Goal: Task Accomplishment & Management: Complete application form

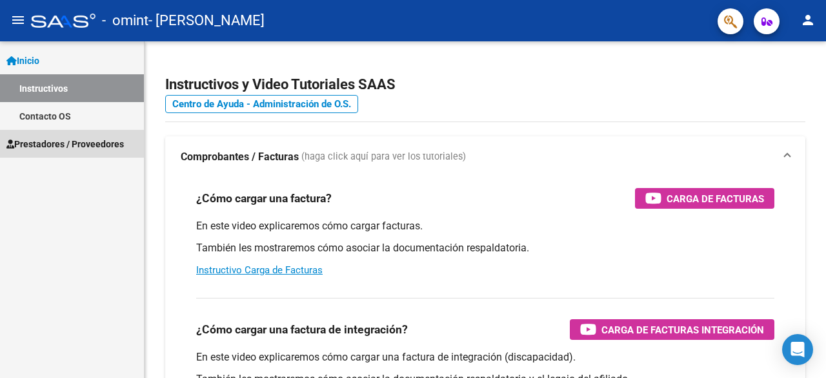
click at [45, 148] on span "Prestadores / Proveedores" at bounding box center [65, 144] width 118 height 14
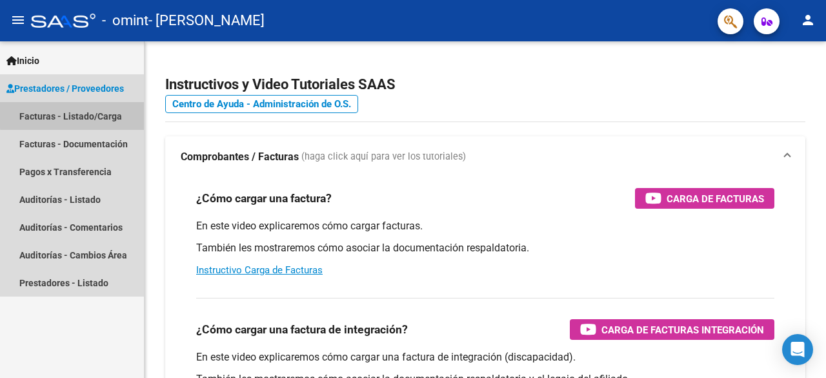
click at [81, 114] on link "Facturas - Listado/Carga" at bounding box center [72, 116] width 144 height 28
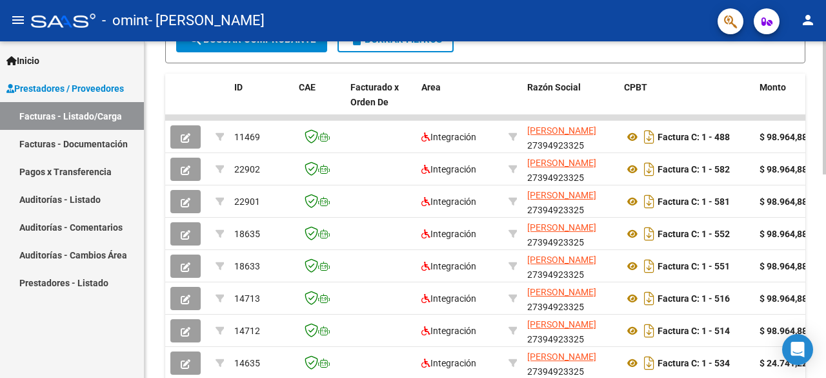
scroll to position [362, 0]
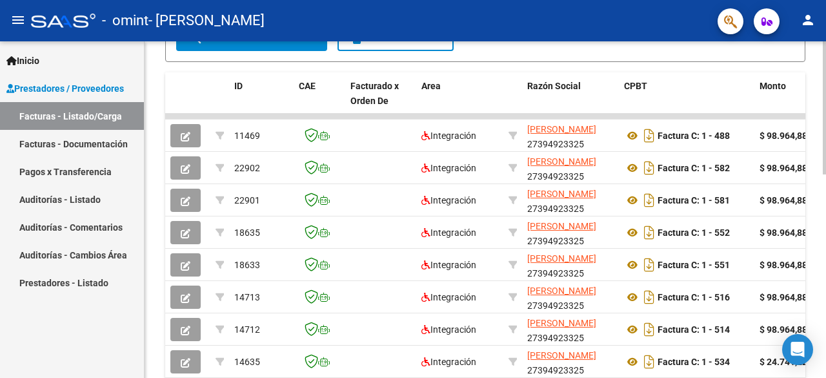
click at [825, 271] on div at bounding box center [824, 253] width 3 height 133
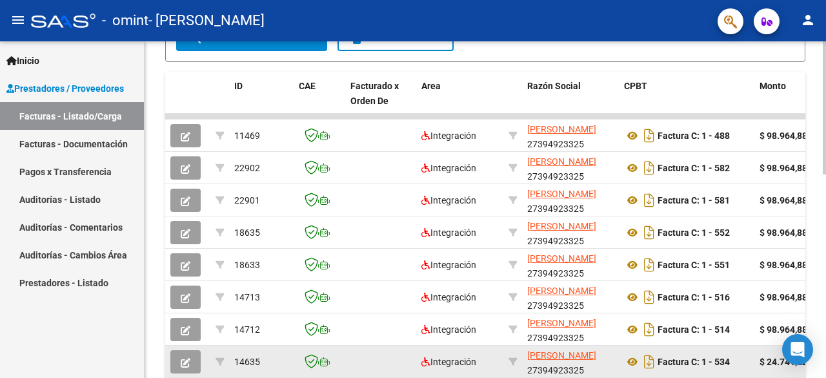
click at [340, 362] on datatable-body-cell at bounding box center [320, 361] width 52 height 32
click at [771, 364] on strong "$ 24.741,22" at bounding box center [784, 361] width 48 height 10
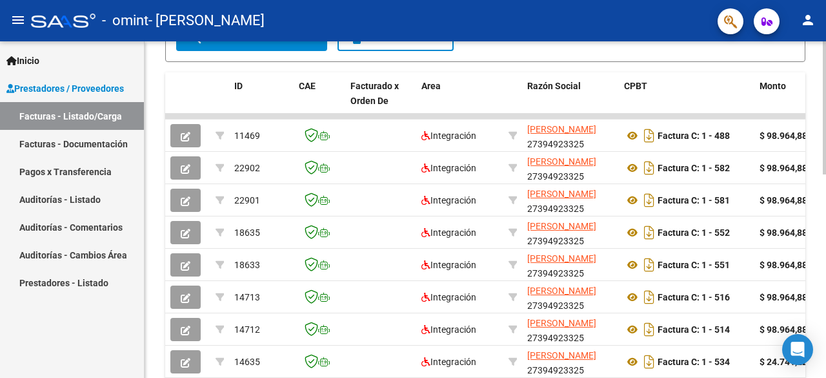
scroll to position [514, 0]
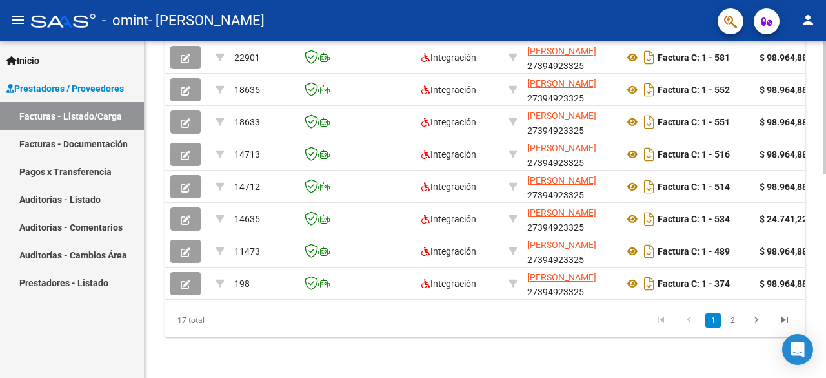
click at [826, 280] on div at bounding box center [824, 311] width 3 height 133
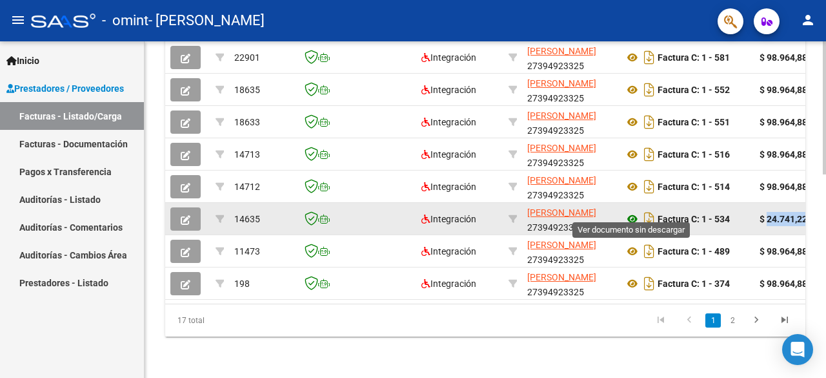
click at [631, 211] on icon at bounding box center [632, 218] width 17 height 15
click at [181, 215] on icon "button" at bounding box center [186, 220] width 10 height 10
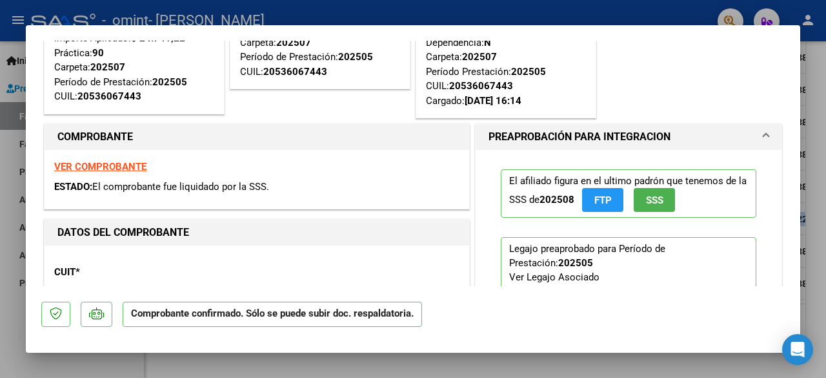
scroll to position [0, 0]
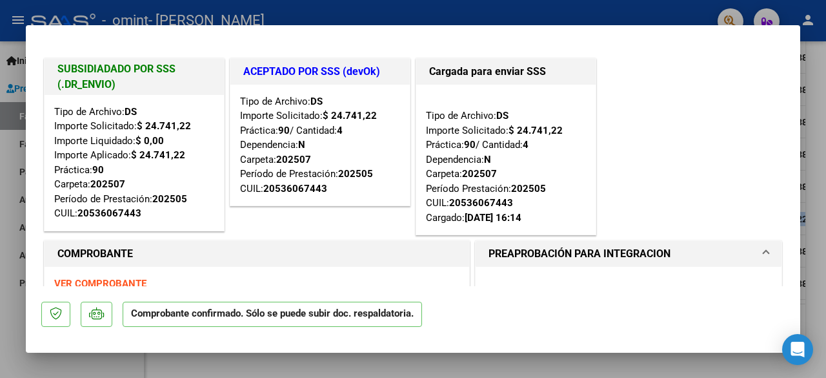
click at [811, 94] on div at bounding box center [413, 189] width 826 height 378
type input "$ 0,00"
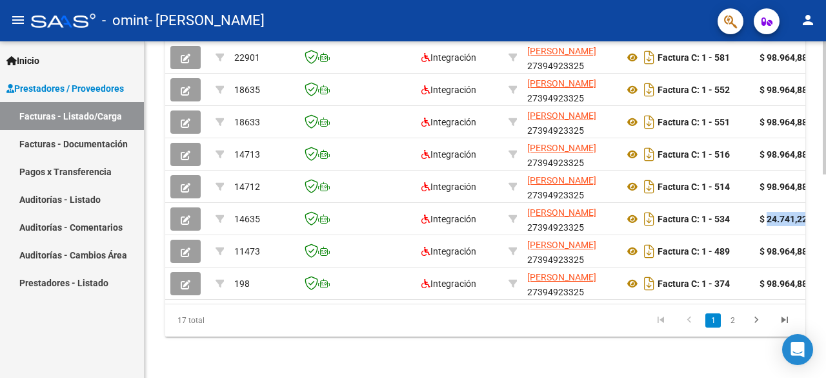
scroll to position [514, 0]
